Goal: Contribute content: Contribute content

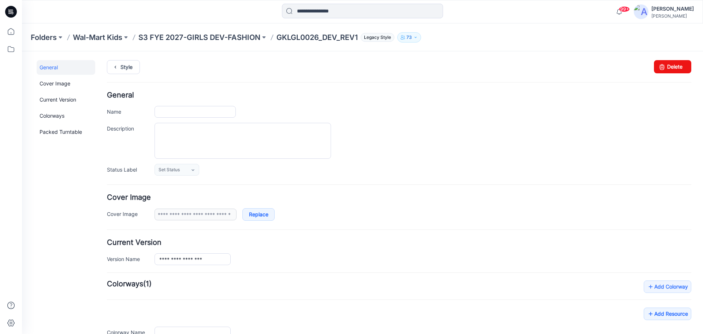
type input "**********"
